Goal: Transaction & Acquisition: Purchase product/service

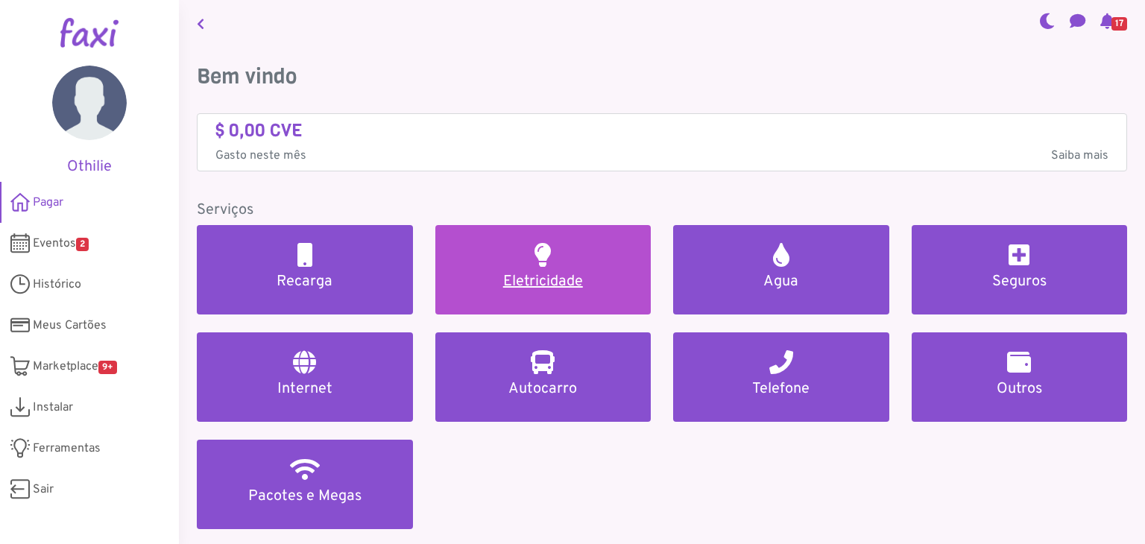
click at [553, 280] on h5 "Eletricidade" at bounding box center [543, 282] width 180 height 18
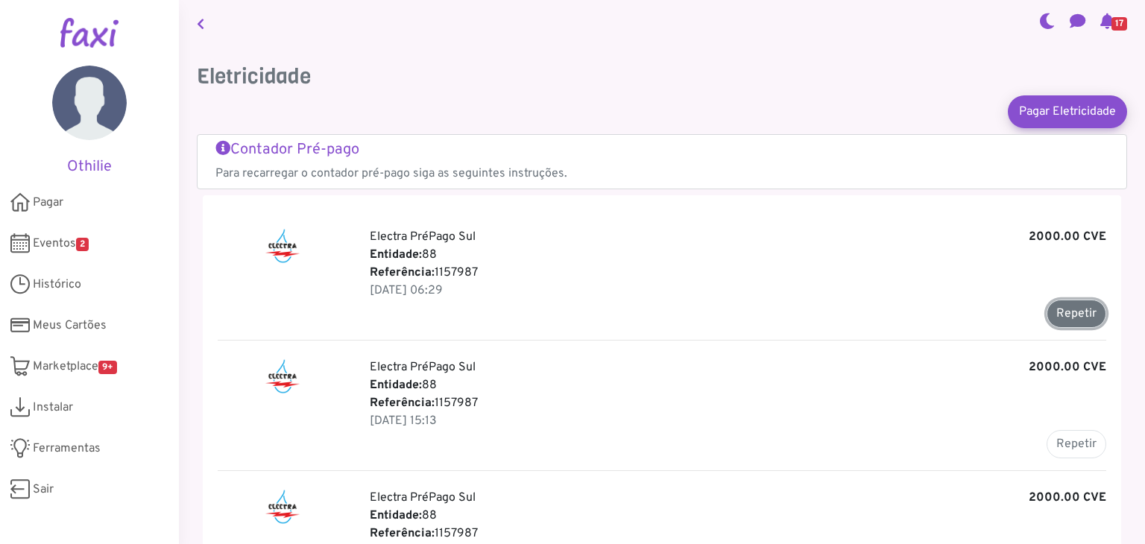
click at [1080, 309] on button "Repetir" at bounding box center [1077, 314] width 60 height 28
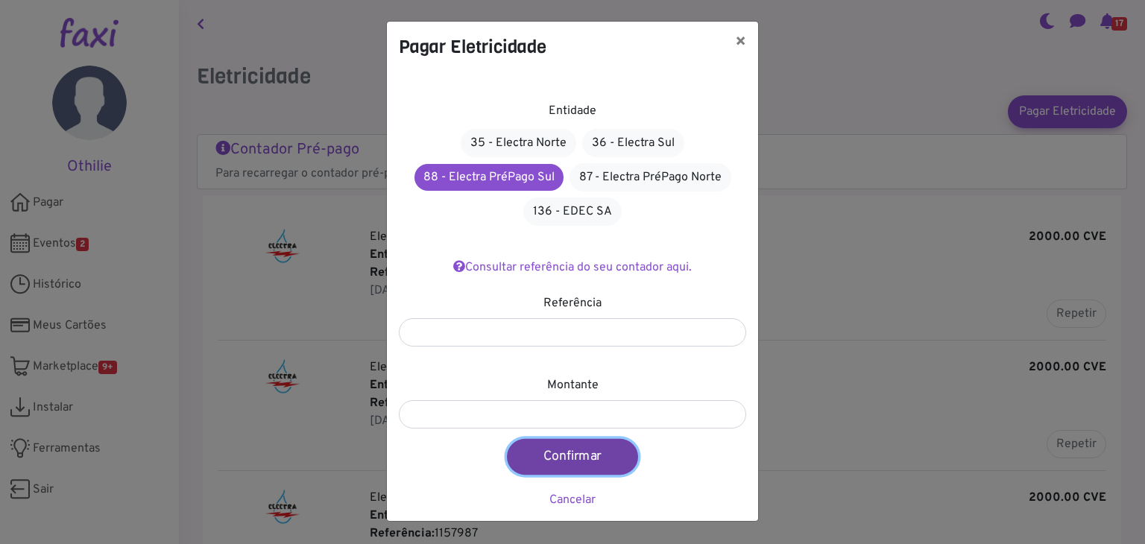
click at [563, 462] on button "Confirmar" at bounding box center [572, 457] width 131 height 36
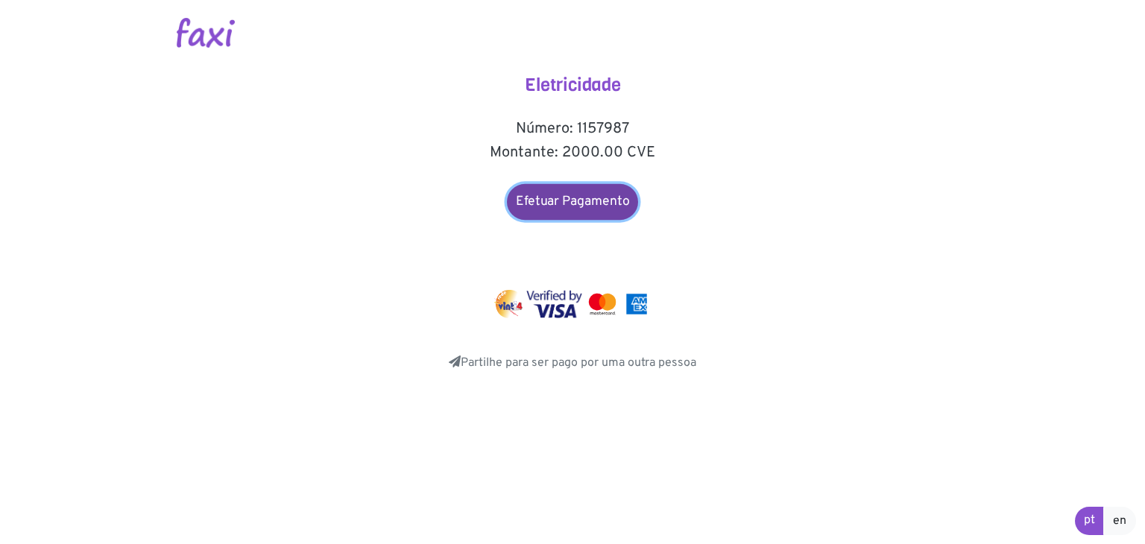
click at [548, 205] on link "Efetuar Pagamento" at bounding box center [572, 202] width 131 height 36
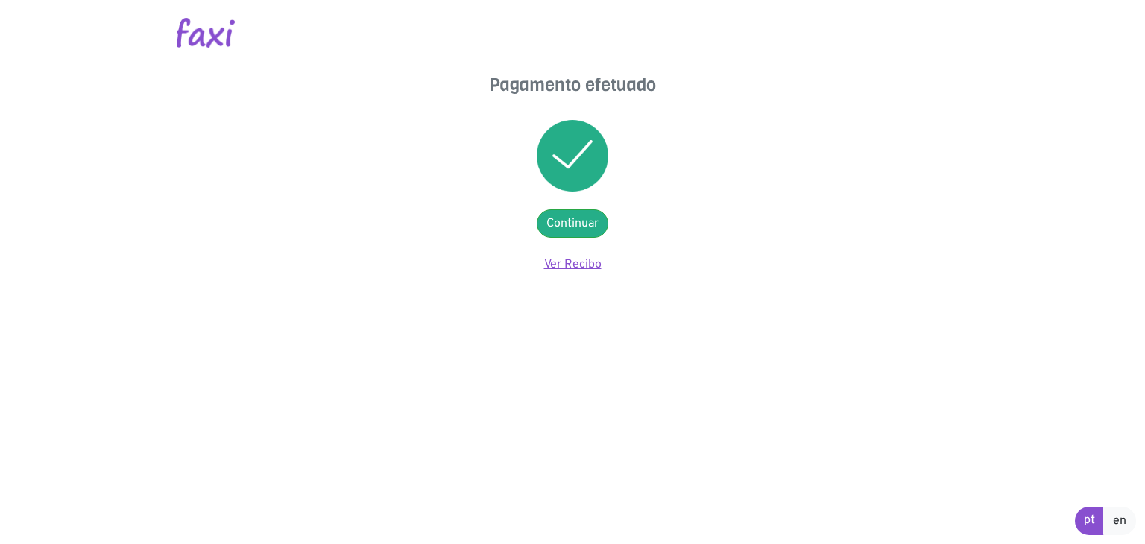
click at [566, 260] on link "Ver Recibo" at bounding box center [572, 264] width 57 height 15
